Goal: Find specific page/section: Find specific page/section

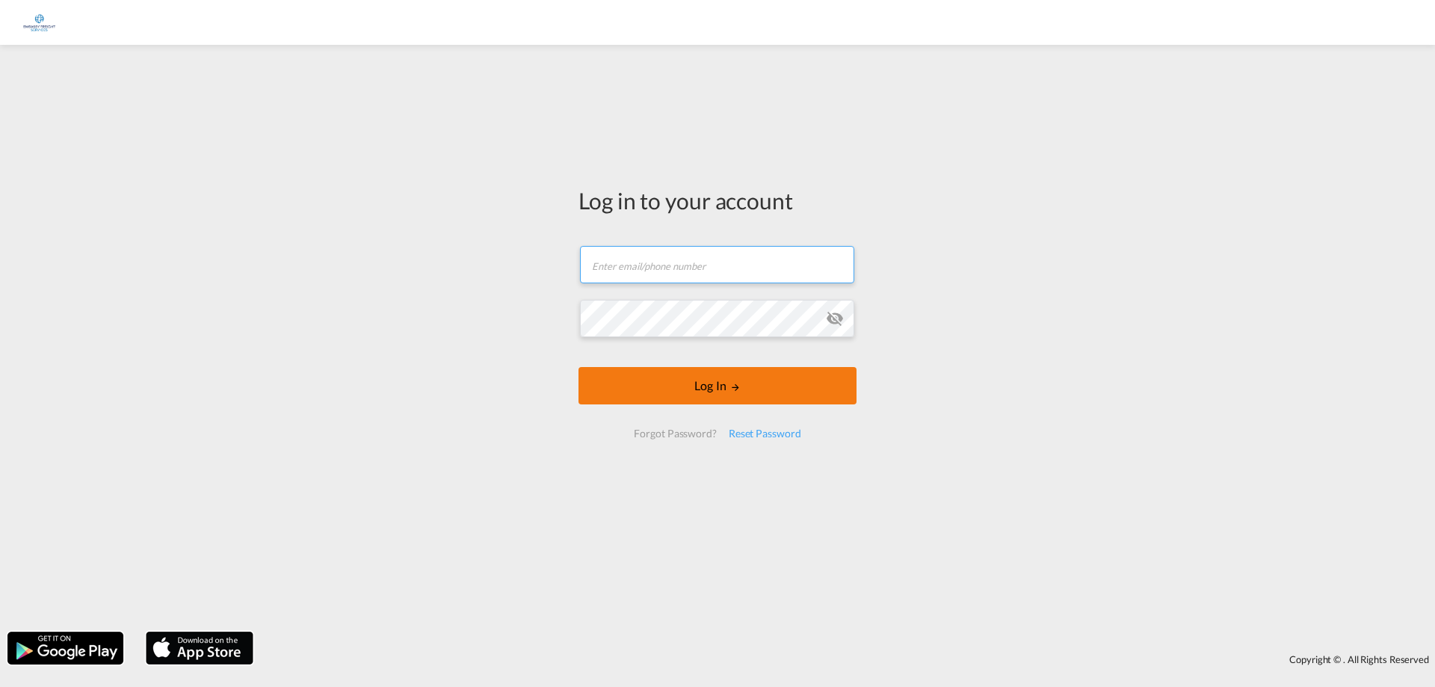
type input "[EMAIL_ADDRESS][DOMAIN_NAME]"
click at [684, 377] on button "Log In" at bounding box center [717, 385] width 278 height 37
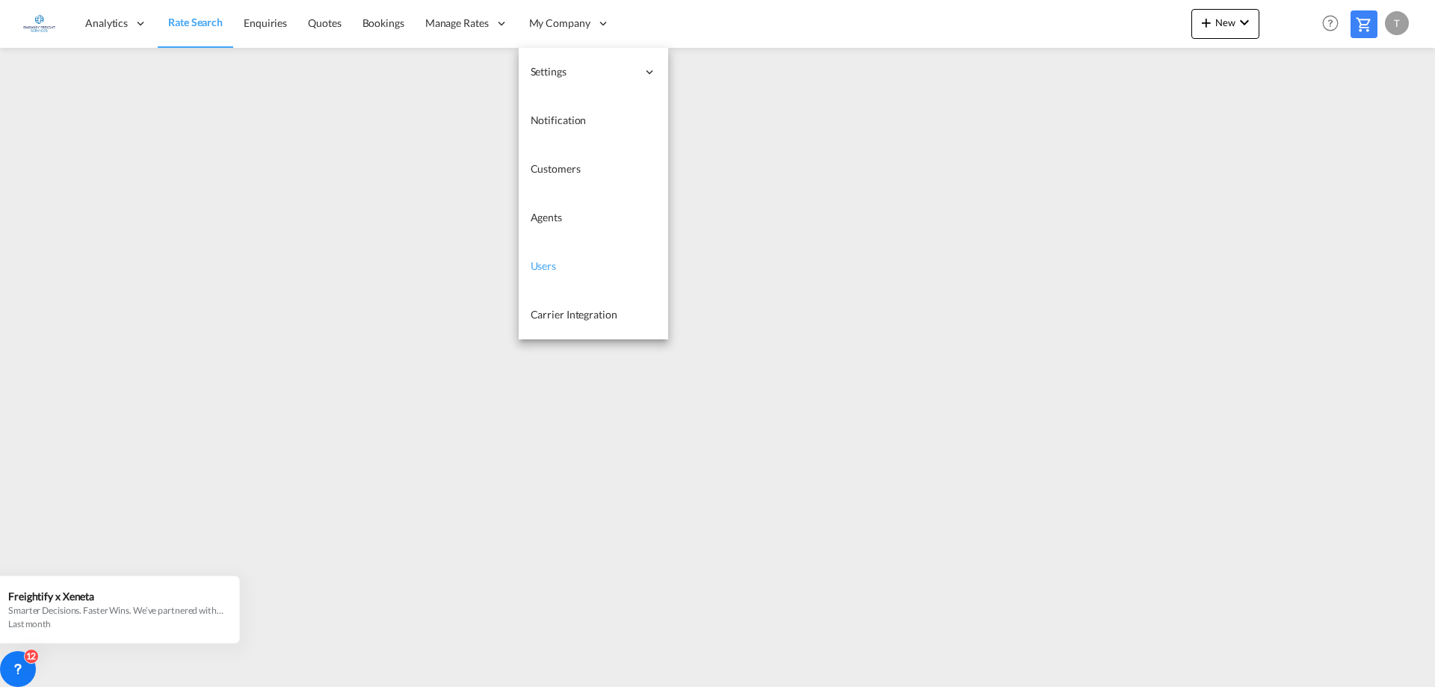
click at [532, 259] on span "Users" at bounding box center [544, 265] width 26 height 13
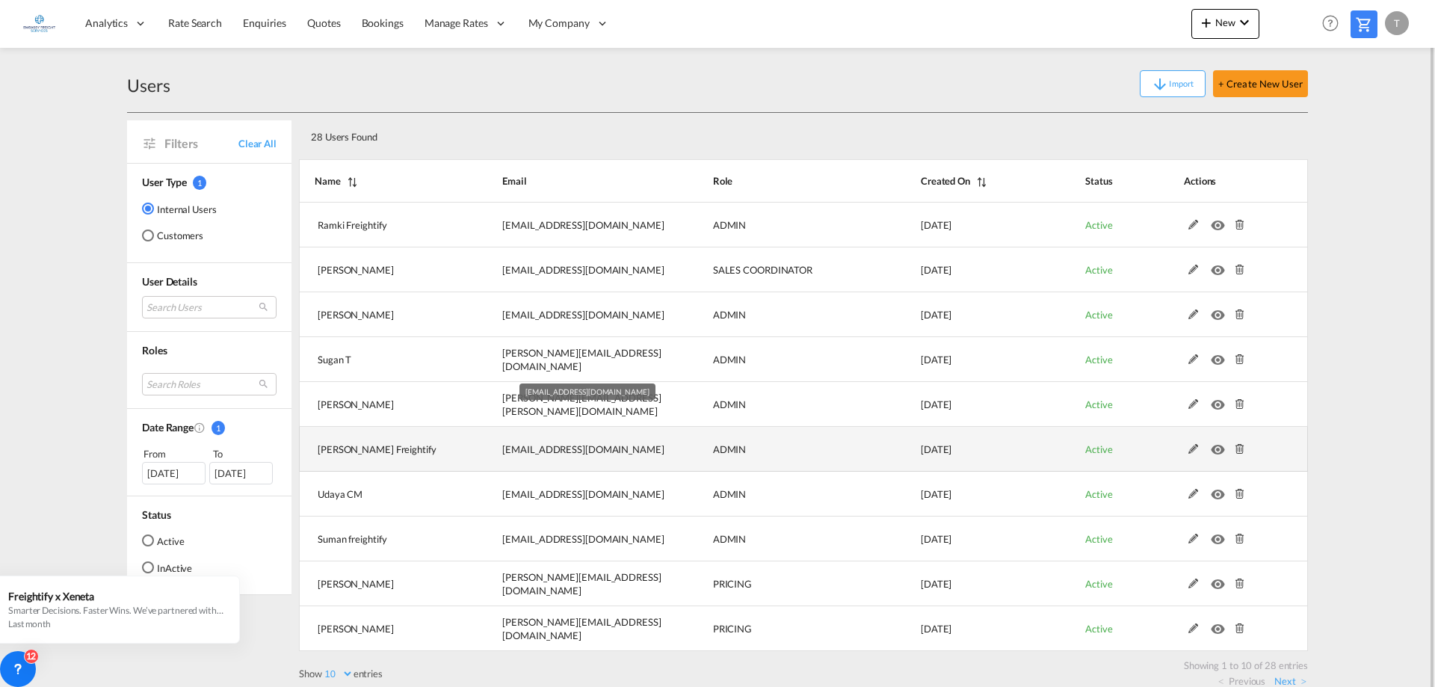
scroll to position [16, 0]
